Goal: Transaction & Acquisition: Obtain resource

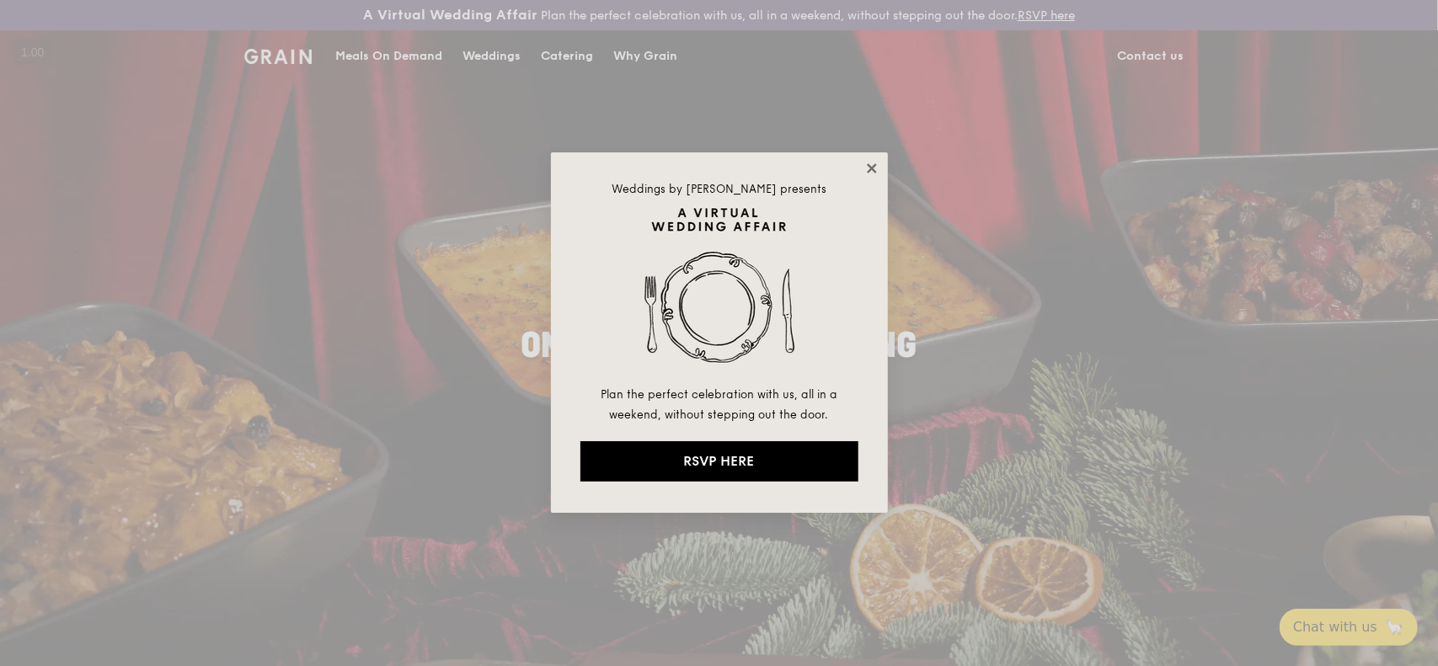
click at [871, 164] on icon at bounding box center [871, 168] width 15 height 15
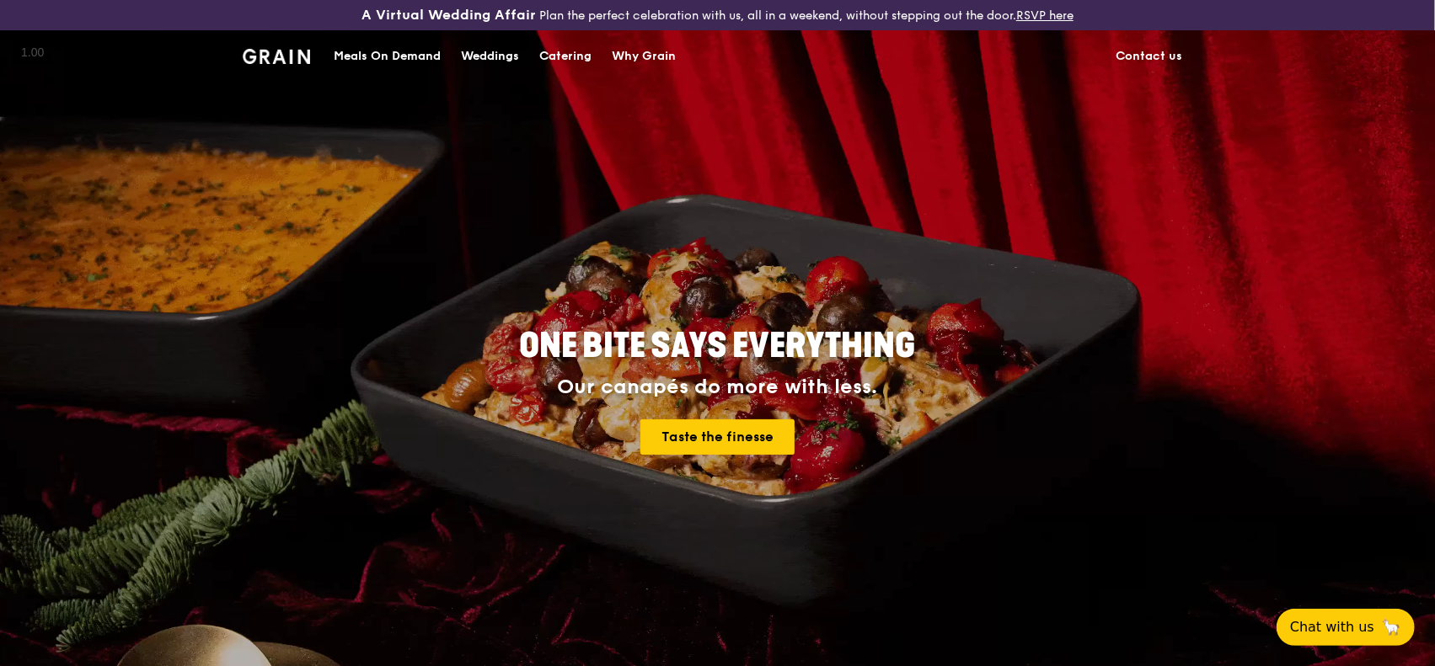
click at [564, 56] on div "Catering" at bounding box center [565, 56] width 52 height 51
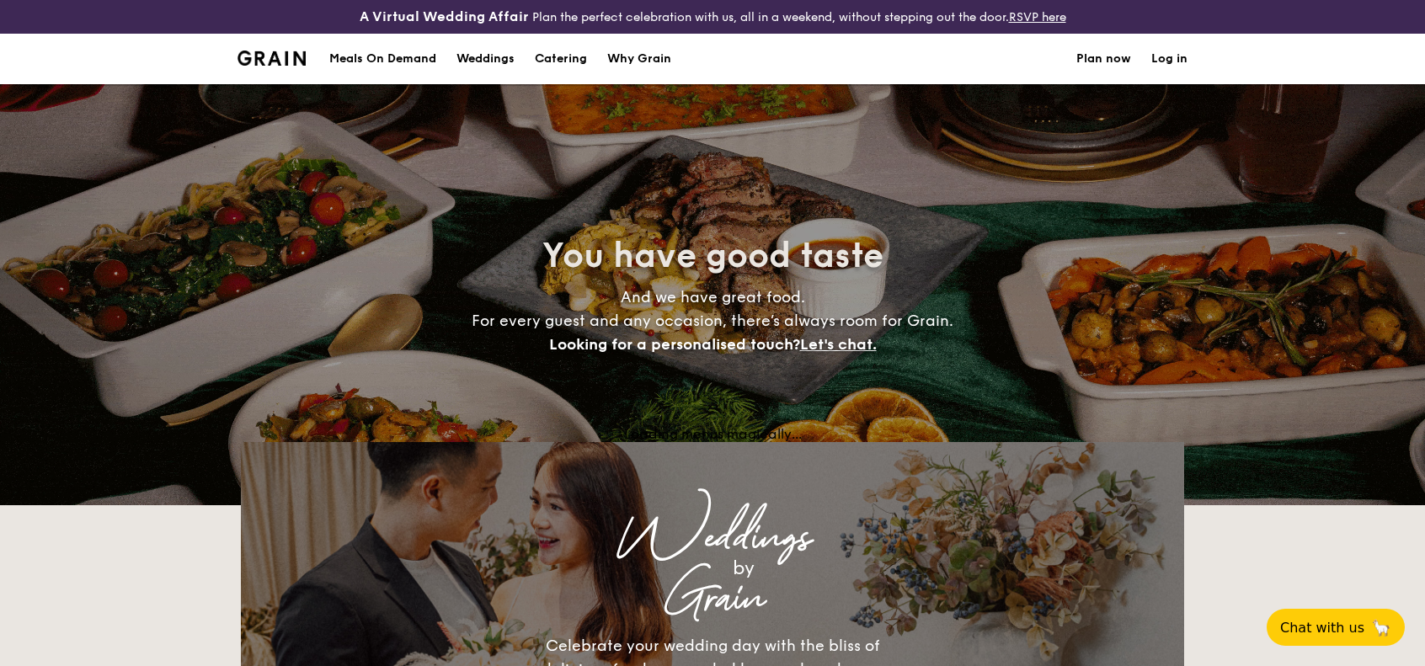
select select
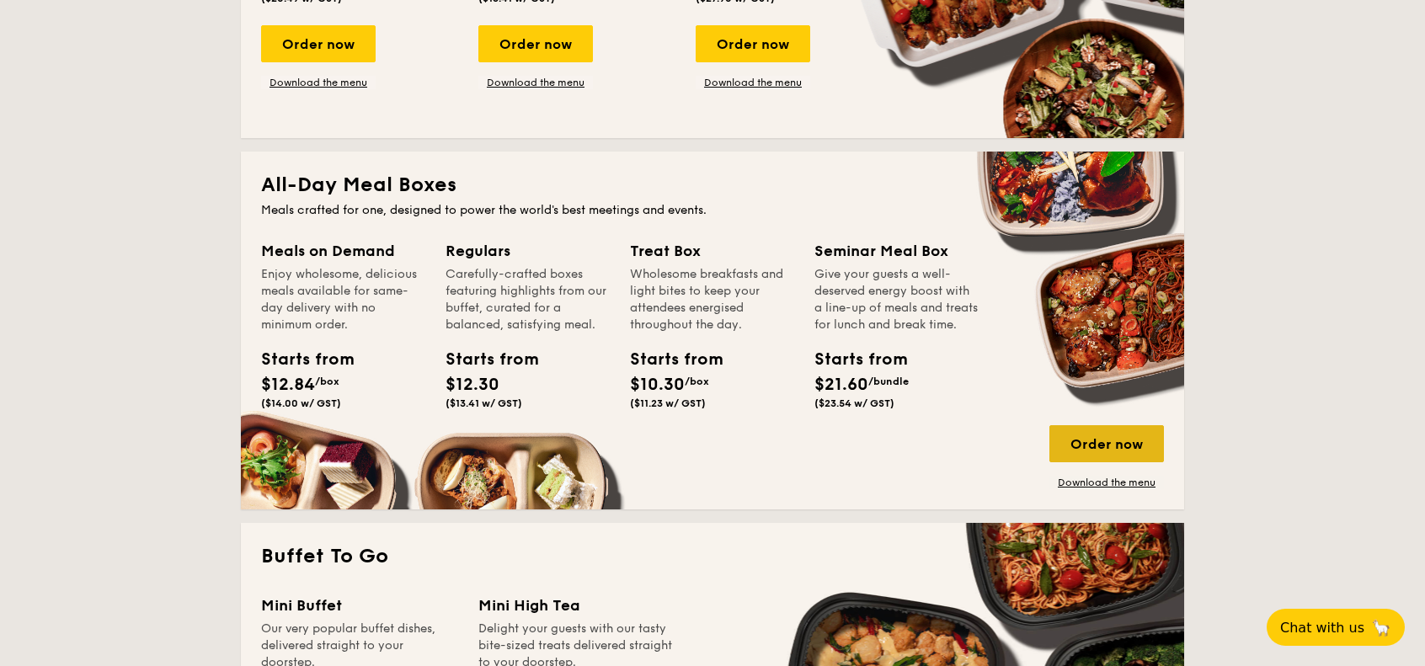
scroll to position [649, 0]
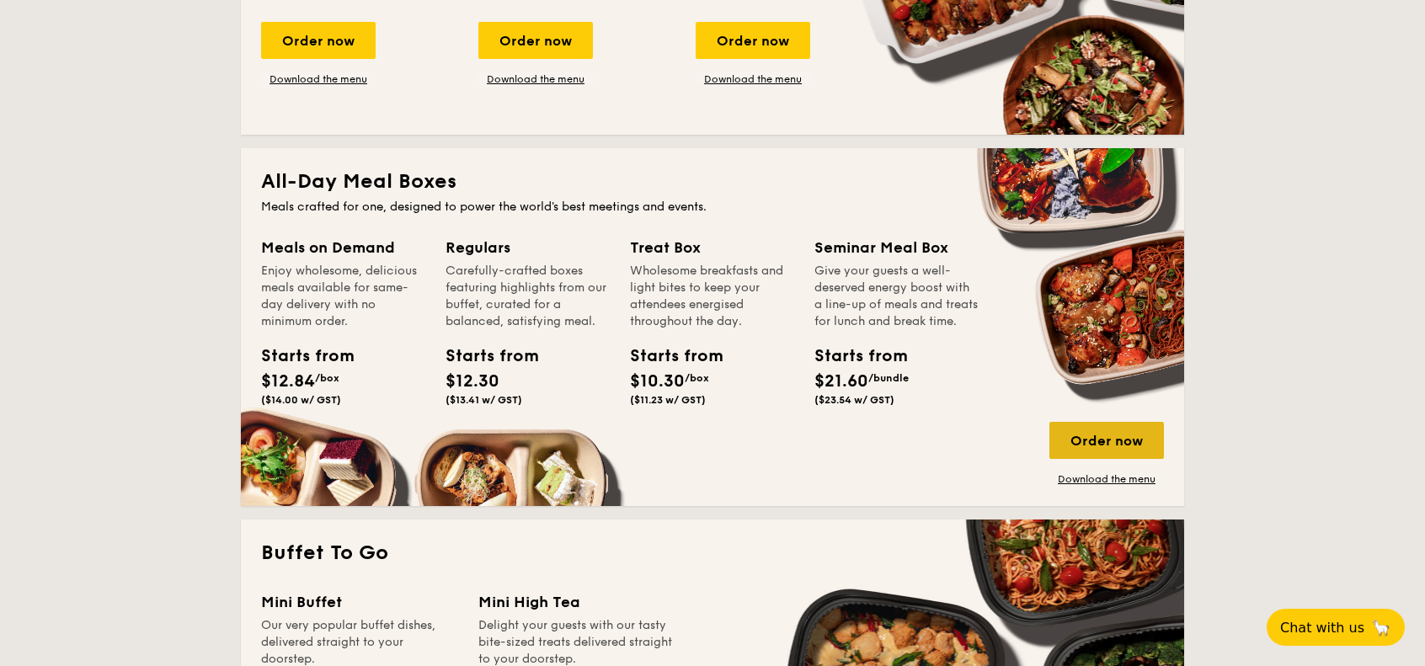
click at [1098, 435] on div "Order now" at bounding box center [1107, 440] width 115 height 37
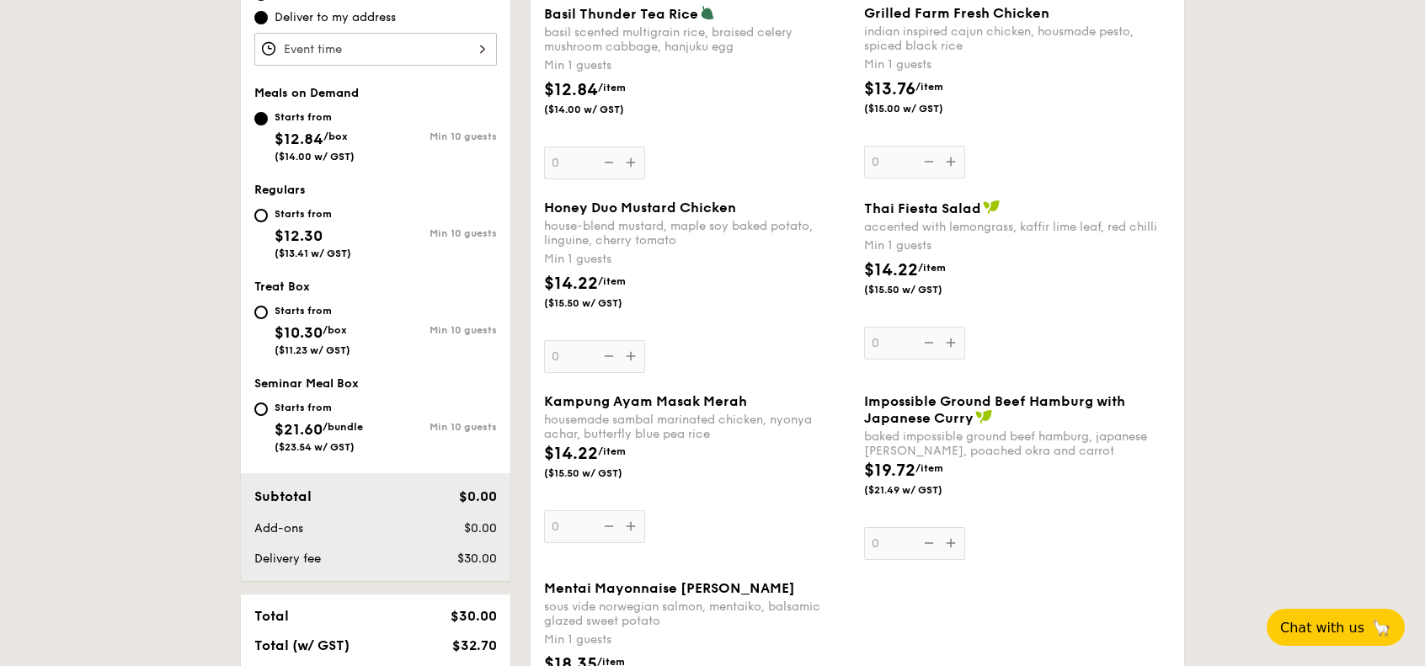
scroll to position [612, 0]
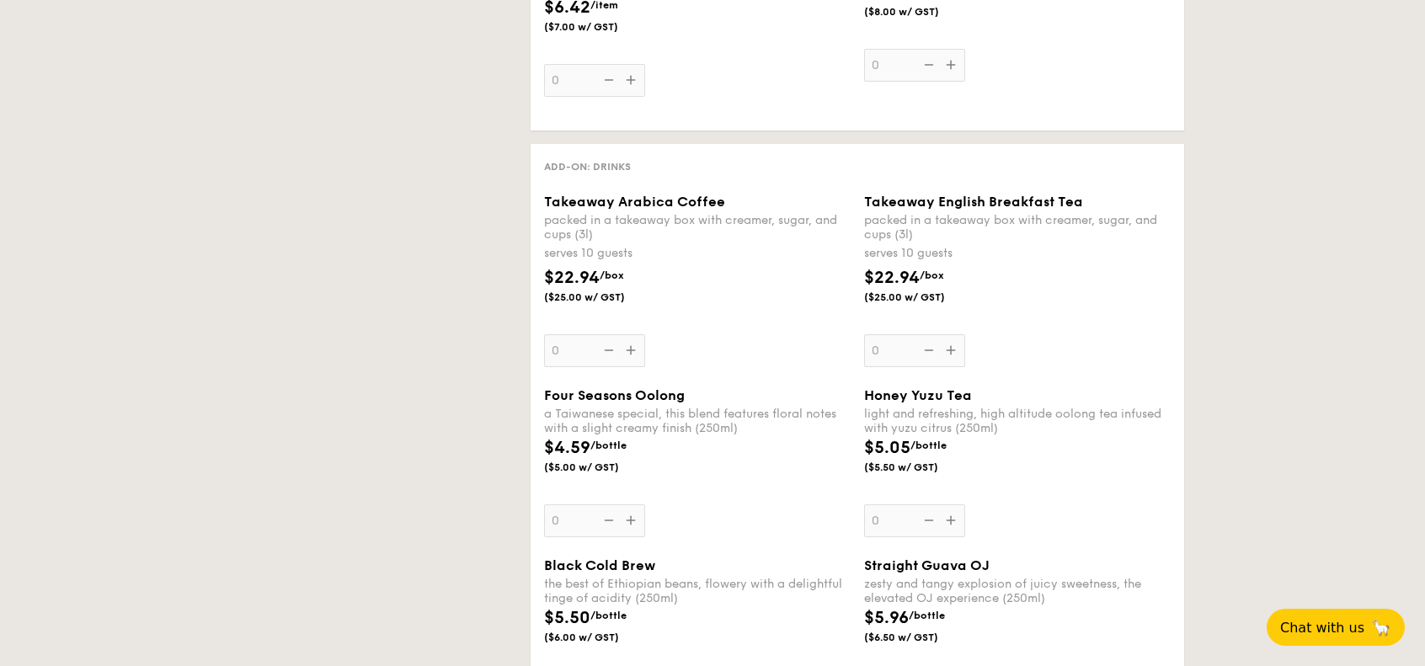
select select
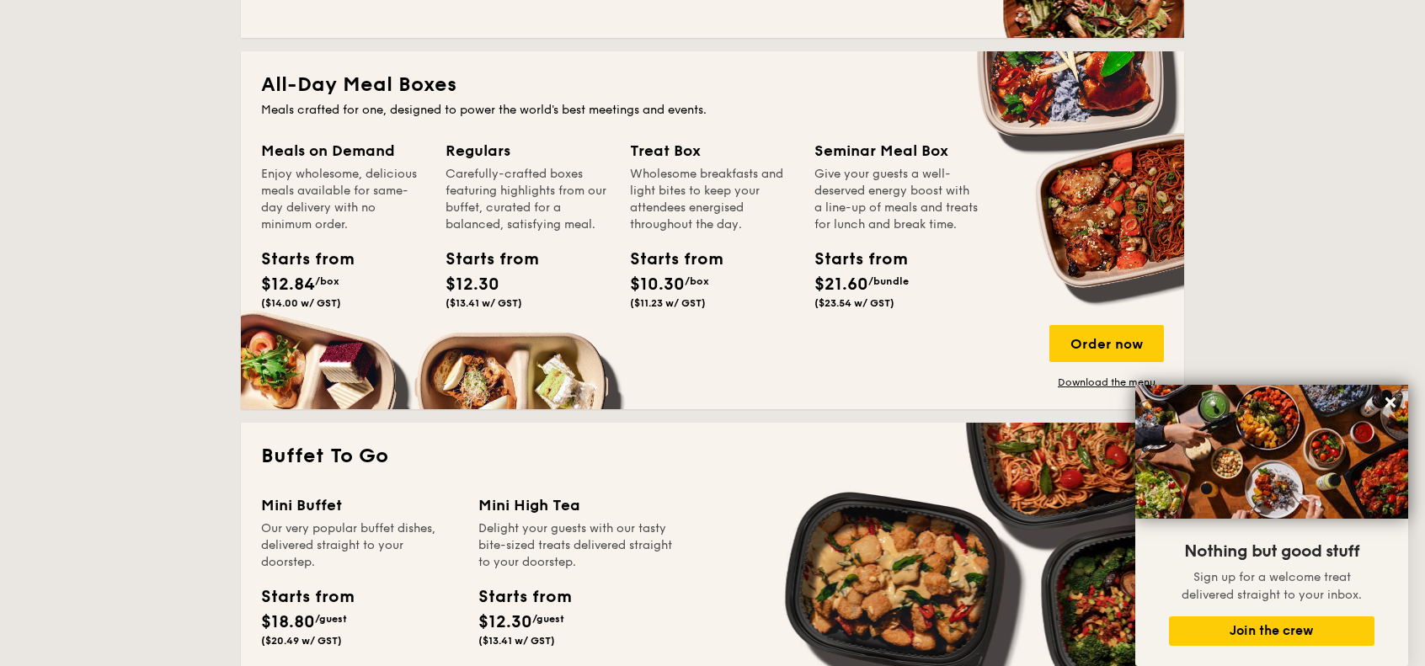
scroll to position [744, 0]
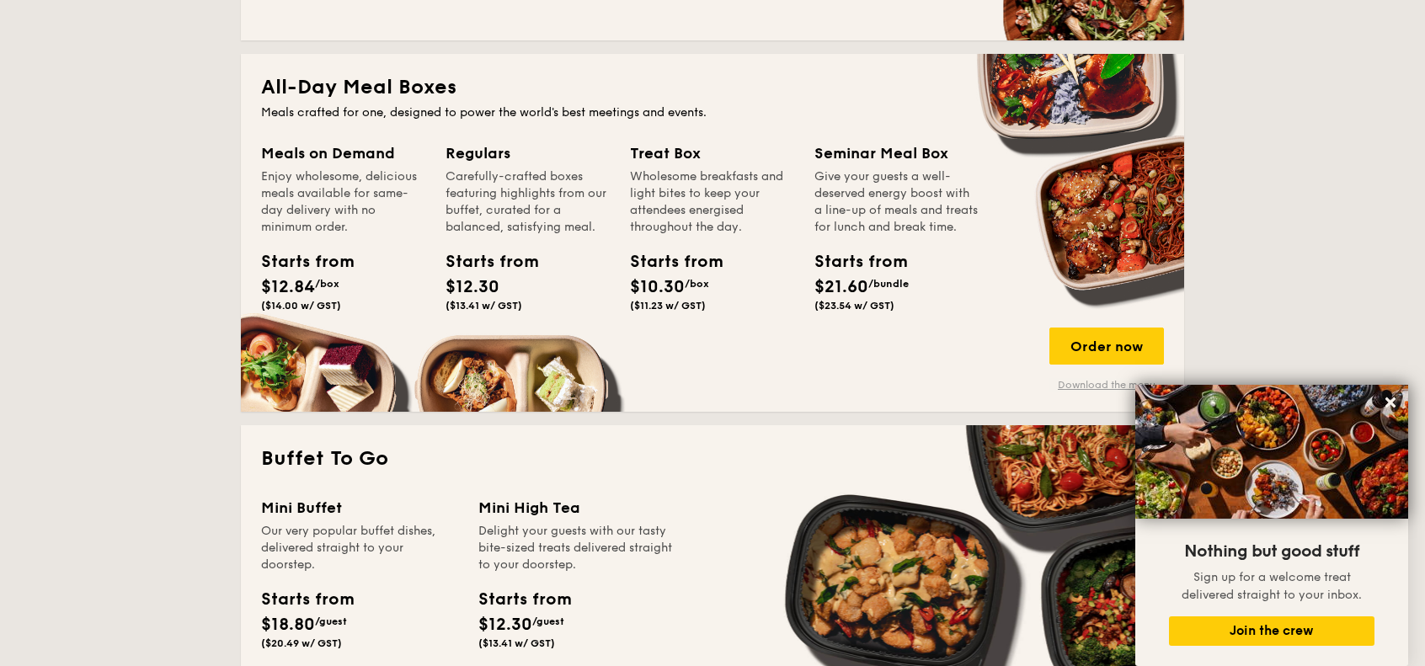
click at [1074, 388] on link "Download the menu" at bounding box center [1107, 384] width 115 height 13
